Goal: Information Seeking & Learning: Learn about a topic

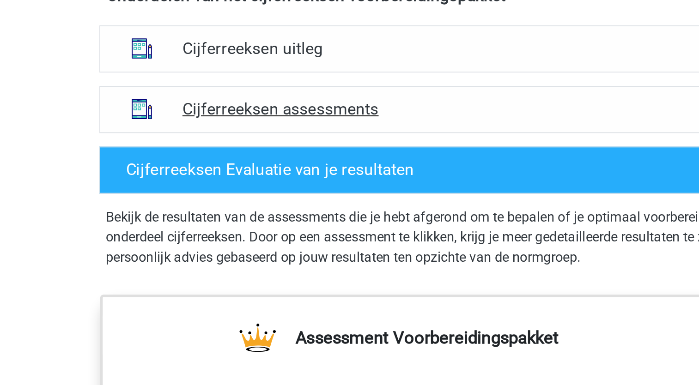
scroll to position [424, 0]
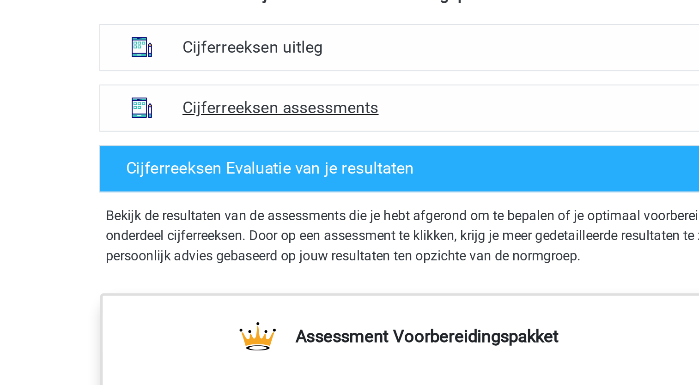
click at [259, 215] on h4 "Cijferreeksen assessments" at bounding box center [350, 210] width 297 height 11
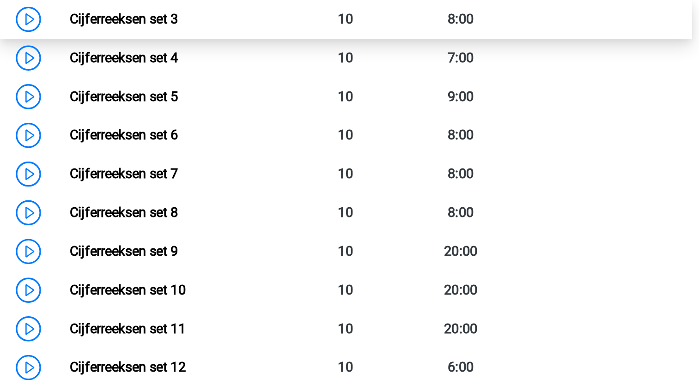
scroll to position [596, 0]
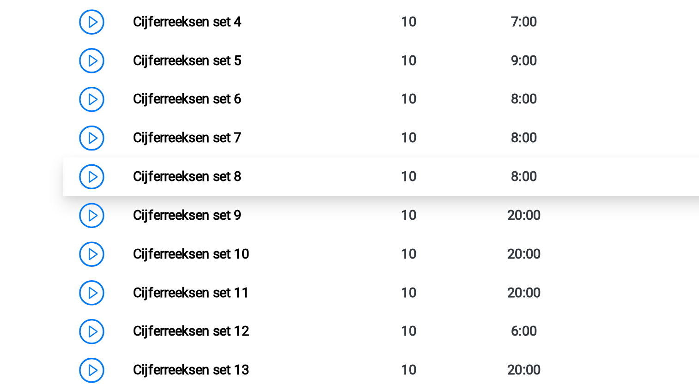
click at [241, 275] on link "Cijferreeksen set 8" at bounding box center [228, 270] width 60 height 9
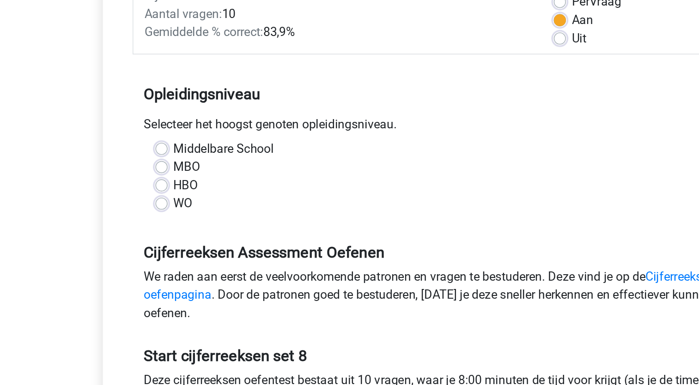
scroll to position [72, 0]
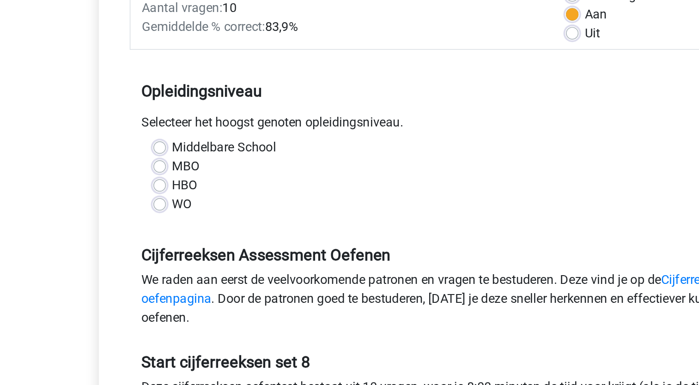
click at [188, 198] on label "WO" at bounding box center [194, 199] width 12 height 11
click at [183, 198] on input "WO" at bounding box center [180, 198] width 7 height 9
radio input "true"
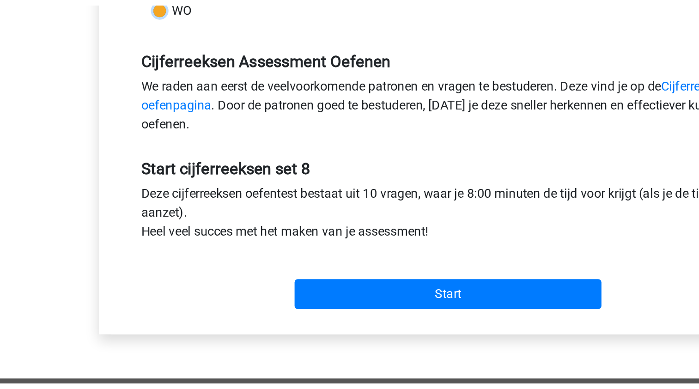
scroll to position [111, 0]
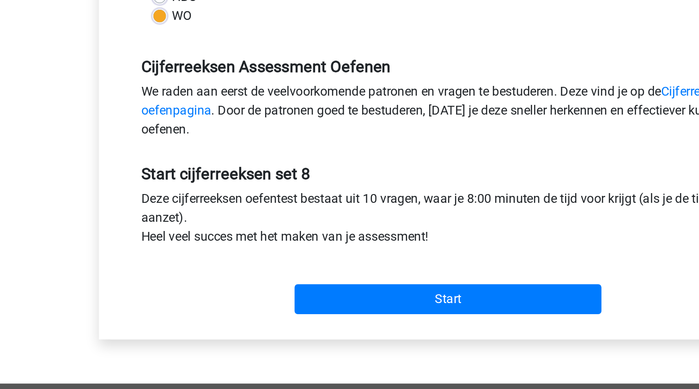
click at [387, 329] on input "Start" at bounding box center [350, 326] width 180 height 18
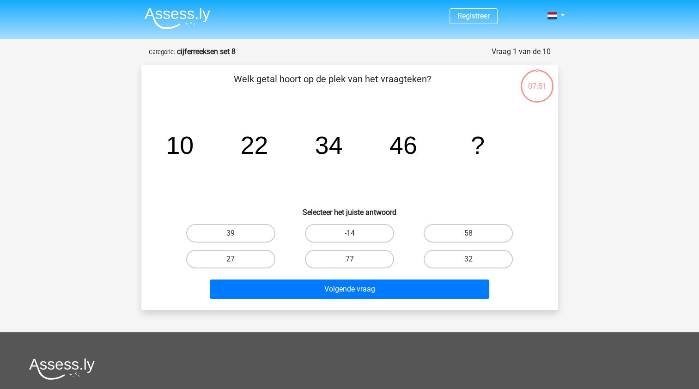
click at [468, 235] on label "58" at bounding box center [468, 233] width 89 height 18
click at [469, 235] on input "58" at bounding box center [472, 236] width 6 height 6
radio input "true"
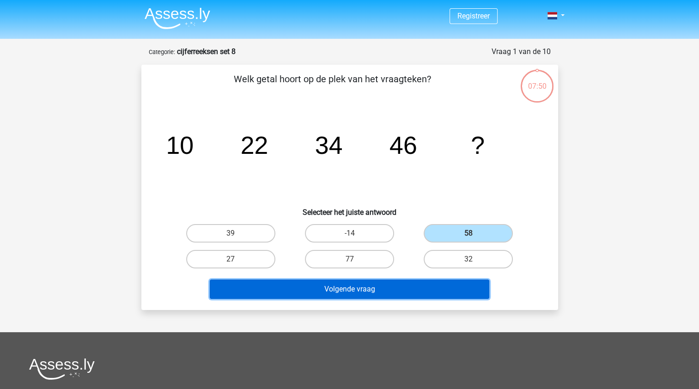
click at [394, 291] on button "Volgende vraag" at bounding box center [350, 289] width 280 height 19
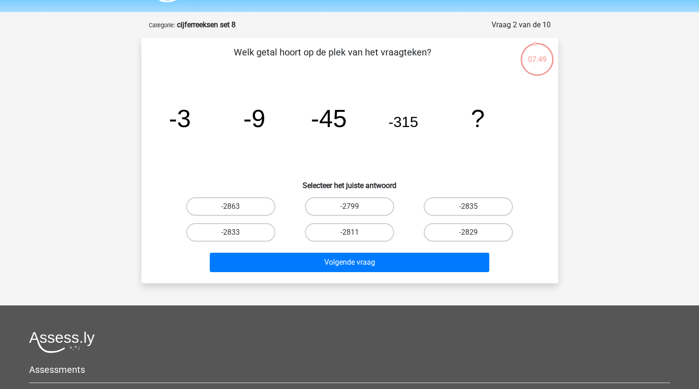
scroll to position [15, 0]
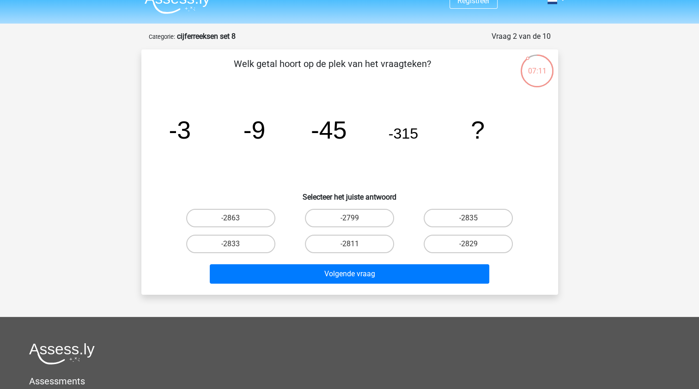
click at [481, 218] on label "-2835" at bounding box center [468, 218] width 89 height 18
click at [475, 218] on input "-2835" at bounding box center [472, 221] width 6 height 6
radio input "true"
click at [418, 274] on button "Volgende vraag" at bounding box center [350, 273] width 280 height 19
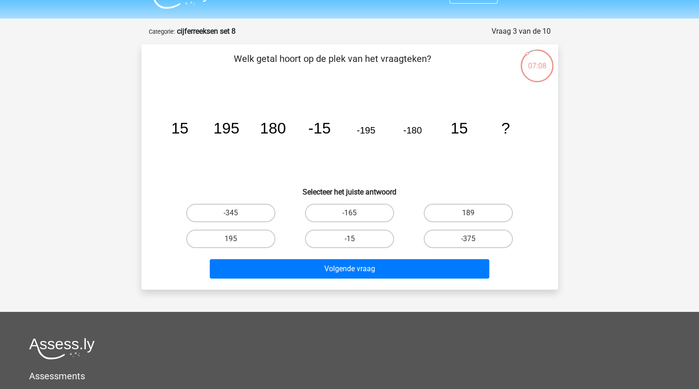
scroll to position [22, 0]
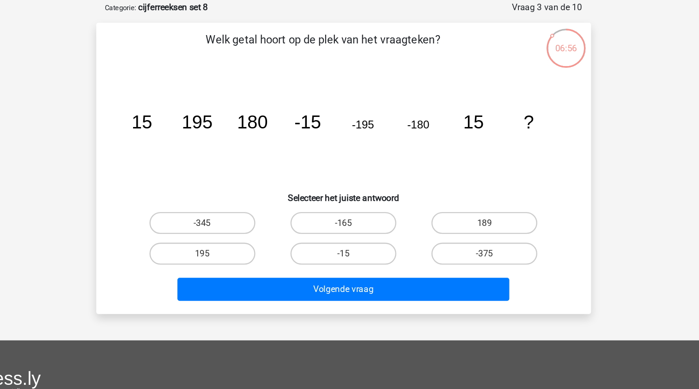
click at [242, 242] on label "195" at bounding box center [230, 237] width 89 height 18
click at [237, 242] on input "195" at bounding box center [234, 241] width 6 height 6
radio input "true"
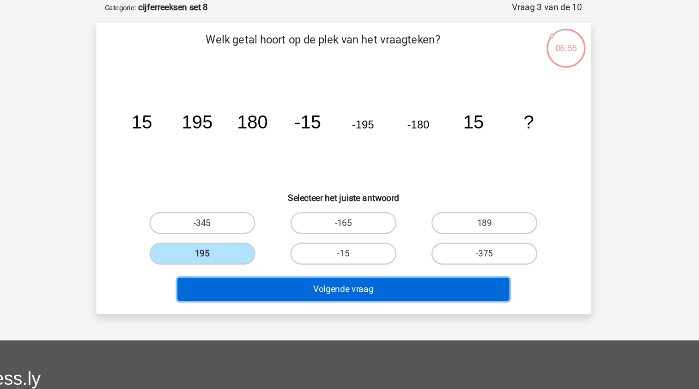
click at [320, 263] on button "Volgende vraag" at bounding box center [350, 267] width 280 height 19
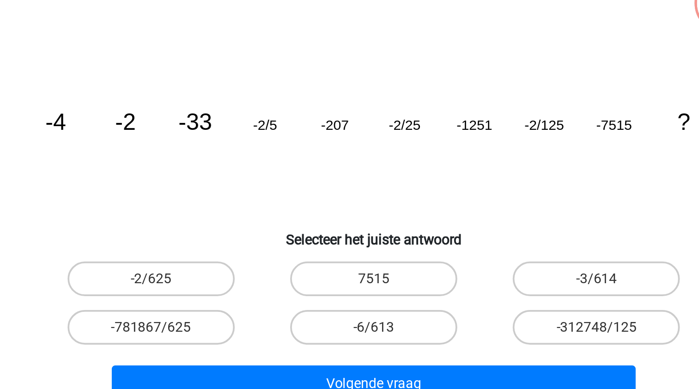
click at [257, 219] on label "-2/625" at bounding box center [230, 211] width 89 height 18
click at [237, 218] on input "-2/625" at bounding box center [234, 215] width 6 height 6
radio input "true"
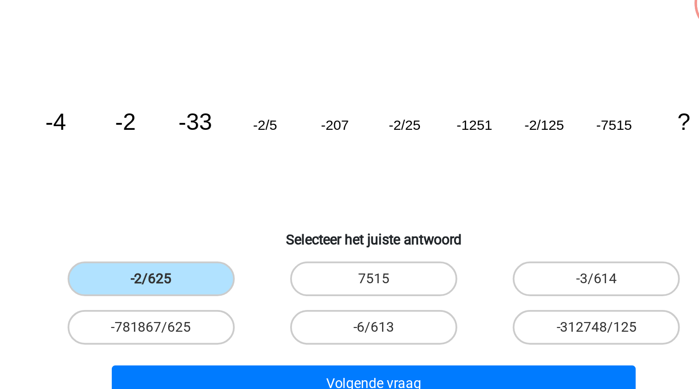
click at [379, 263] on button "Volgende vraag" at bounding box center [350, 267] width 280 height 19
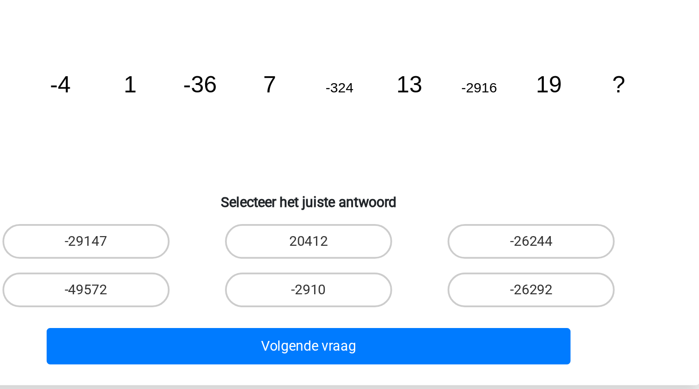
click at [483, 202] on label "-26244" at bounding box center [468, 211] width 89 height 18
click at [475, 212] on input "-26244" at bounding box center [472, 215] width 6 height 6
radio input "true"
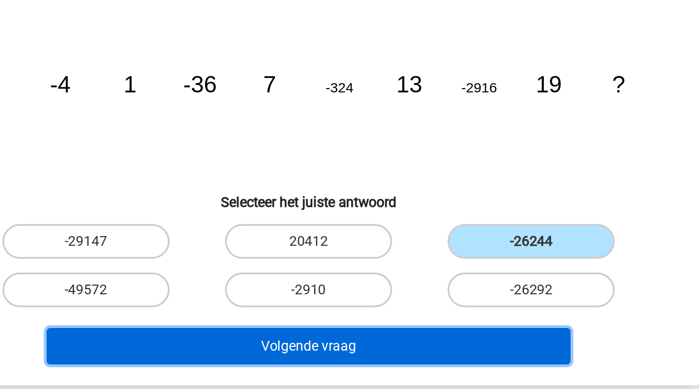
click at [438, 269] on button "Volgende vraag" at bounding box center [350, 267] width 280 height 19
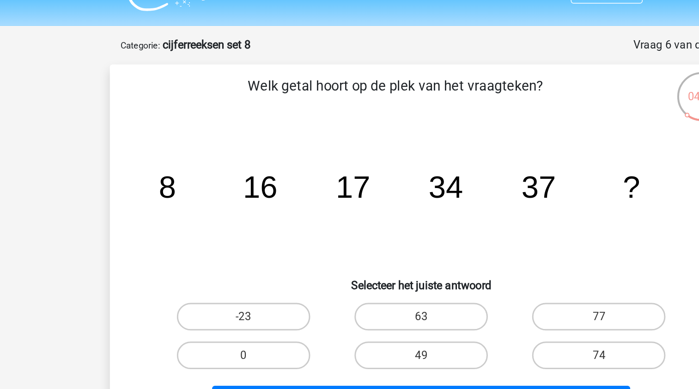
click at [469, 235] on label "74" at bounding box center [468, 237] width 89 height 18
click at [469, 238] on input "74" at bounding box center [472, 241] width 6 height 6
radio input "true"
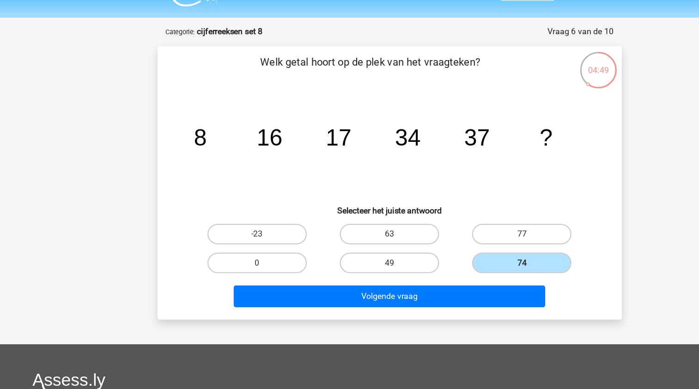
click at [418, 272] on button "Volgende vraag" at bounding box center [350, 267] width 280 height 19
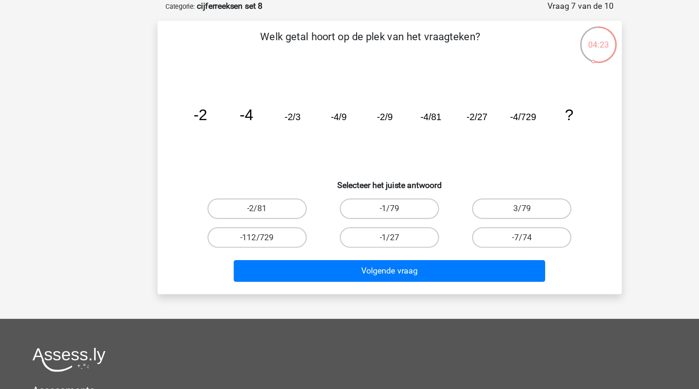
click at [238, 214] on label "-2/81" at bounding box center [230, 211] width 89 height 18
click at [237, 214] on input "-2/81" at bounding box center [234, 215] width 6 height 6
radio input "true"
click at [338, 261] on button "Volgende vraag" at bounding box center [350, 267] width 280 height 19
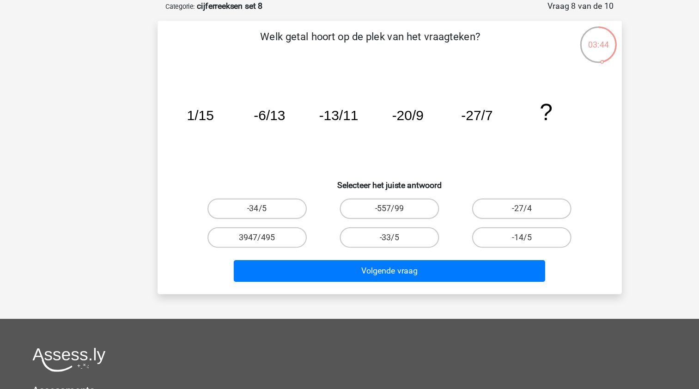
click at [217, 219] on label "-34/5" at bounding box center [230, 211] width 89 height 18
click at [231, 218] on input "-34/5" at bounding box center [234, 215] width 6 height 6
radio input "true"
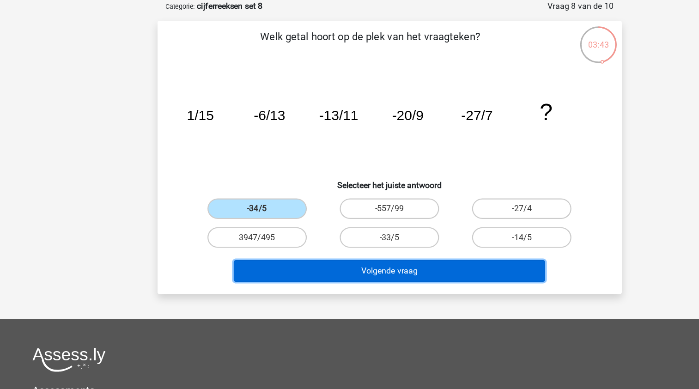
click at [246, 263] on button "Volgende vraag" at bounding box center [350, 267] width 280 height 19
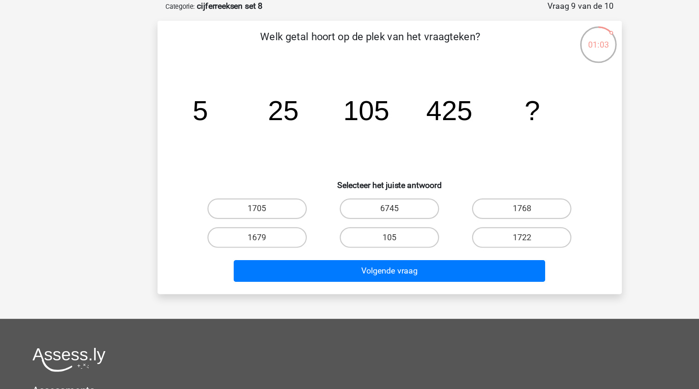
click at [368, 211] on label "6745" at bounding box center [349, 211] width 89 height 18
click at [355, 212] on input "6745" at bounding box center [352, 215] width 6 height 6
radio input "true"
click at [372, 269] on button "Volgende vraag" at bounding box center [350, 267] width 280 height 19
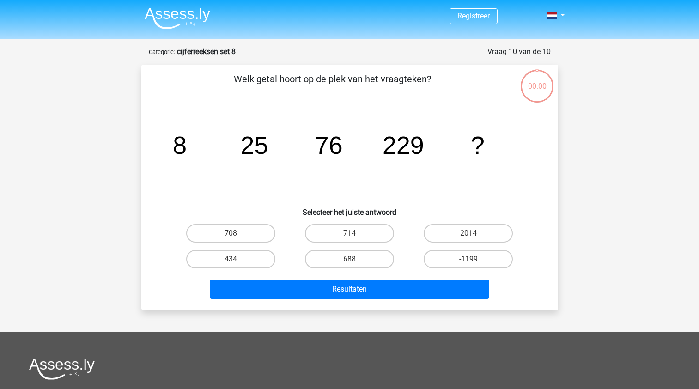
scroll to position [46, 0]
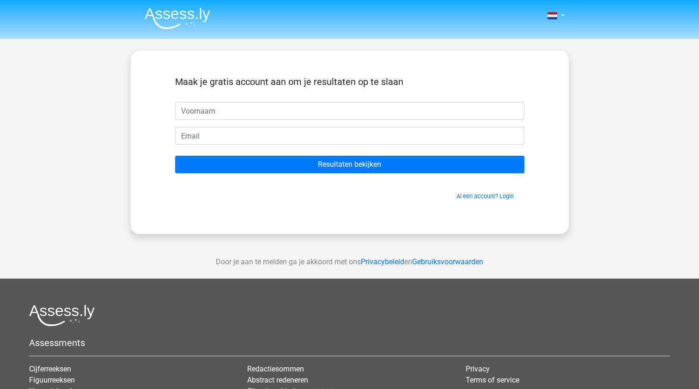
scroll to position [2, 0]
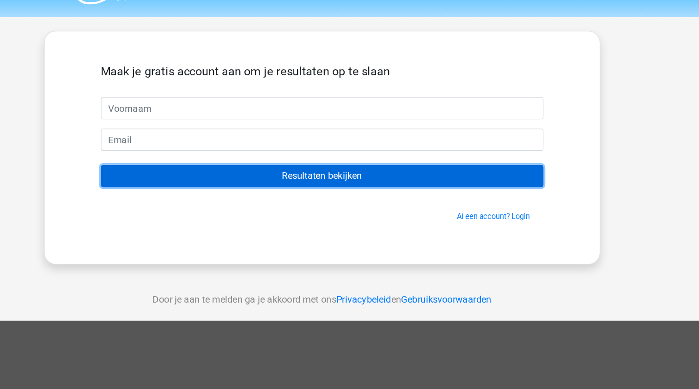
click at [457, 164] on input "Resultaten bekijken" at bounding box center [349, 162] width 349 height 18
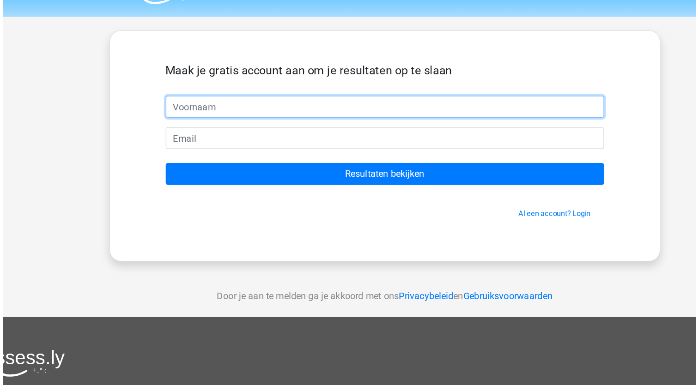
scroll to position [0, 0]
